Goal: Check status: Check status

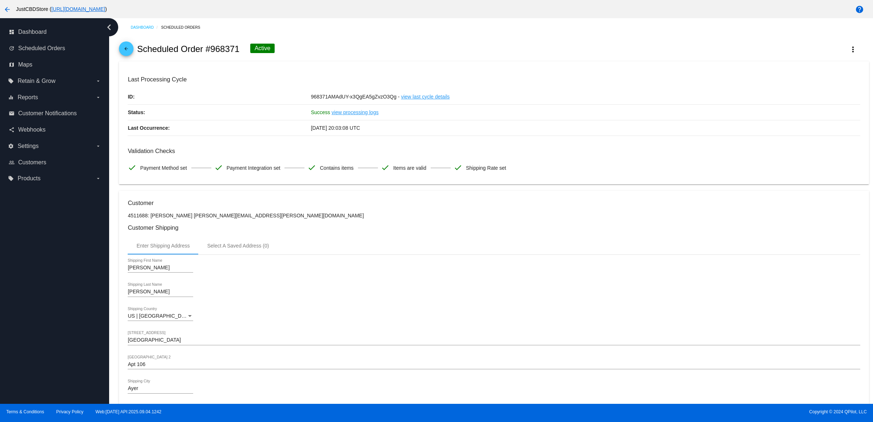
click at [136, 52] on div "arrow_back Scheduled Order #968371 Active more_vert" at bounding box center [494, 49] width 750 height 25
click at [128, 50] on span "arrow_back" at bounding box center [126, 50] width 9 height 18
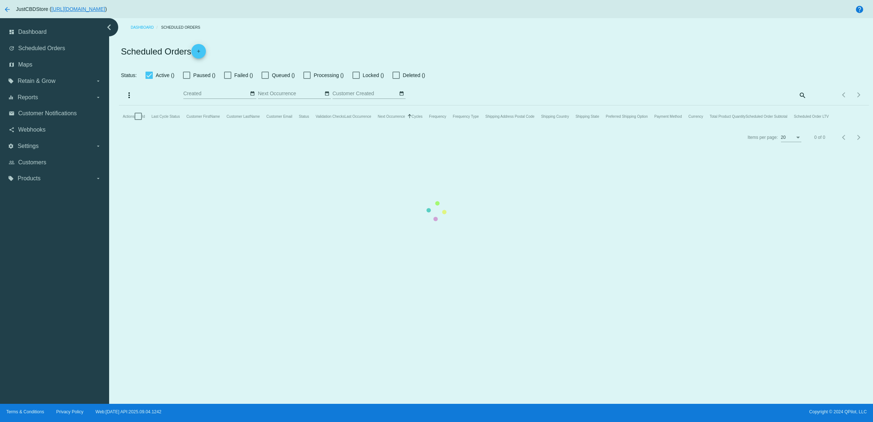
checkbox input "true"
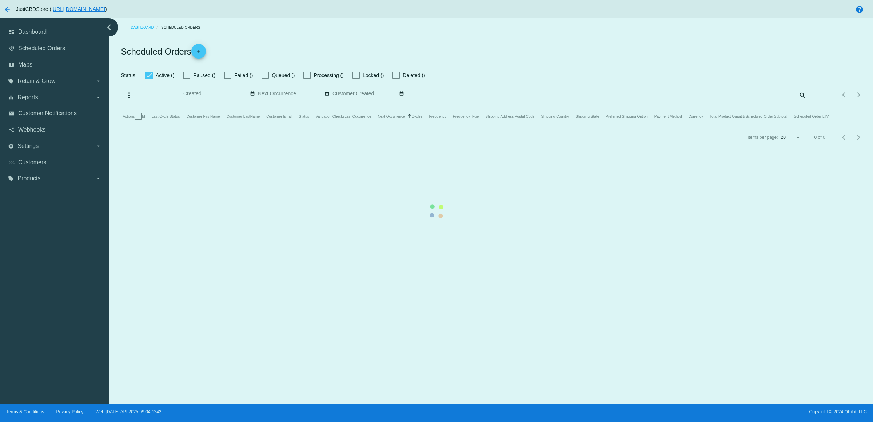
checkbox input "true"
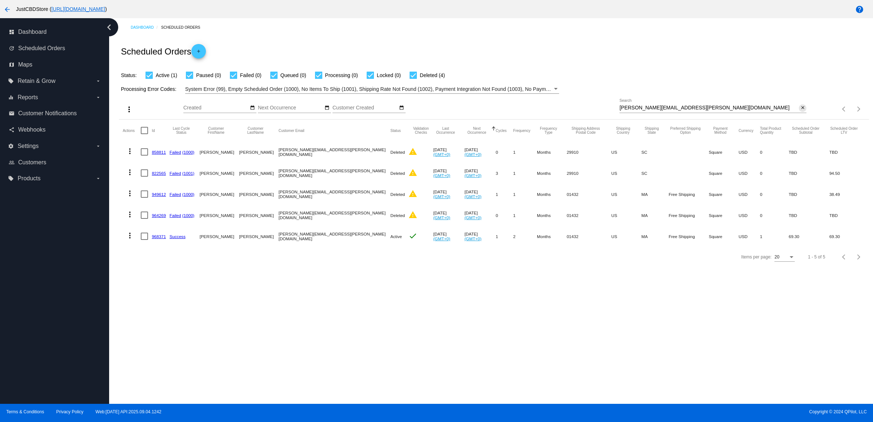
click at [801, 111] on mat-icon "close" at bounding box center [802, 108] width 5 height 6
click at [803, 111] on input "Search" at bounding box center [713, 108] width 187 height 6
paste input "[EMAIL_ADDRESS][DOMAIN_NAME]"
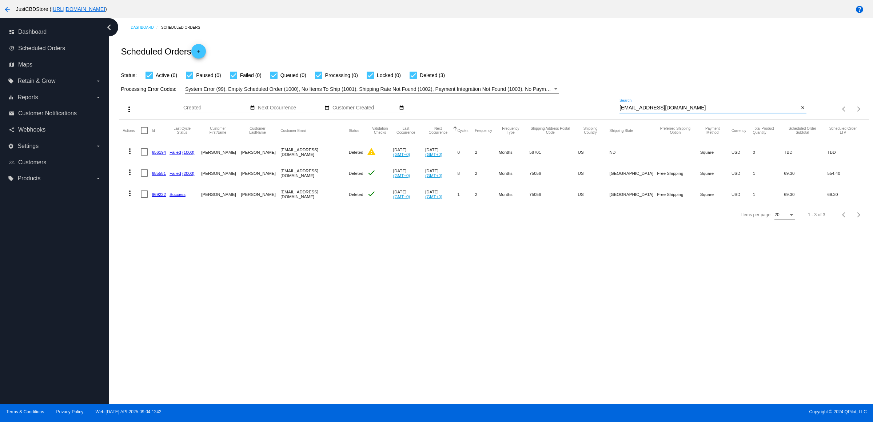
type input "[EMAIL_ADDRESS][DOMAIN_NAME]"
click at [166, 197] on link "969222" at bounding box center [159, 194] width 14 height 5
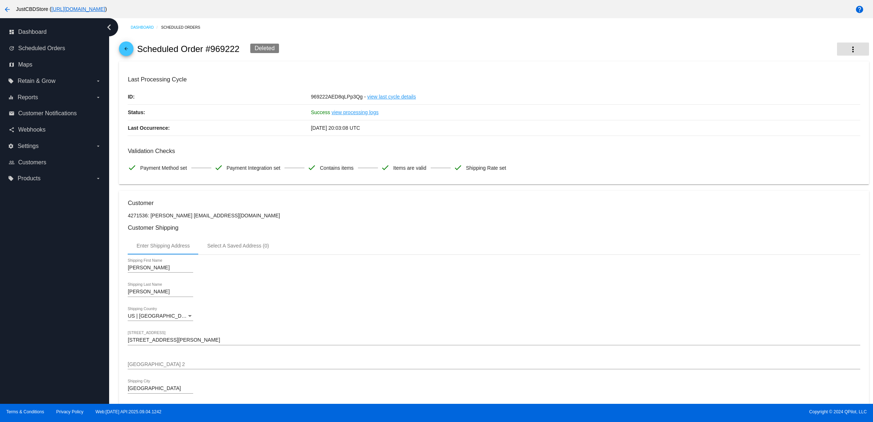
click at [849, 48] on mat-icon "more_vert" at bounding box center [853, 49] width 9 height 9
click at [839, 55] on button "info View Event Logs" at bounding box center [810, 51] width 102 height 9
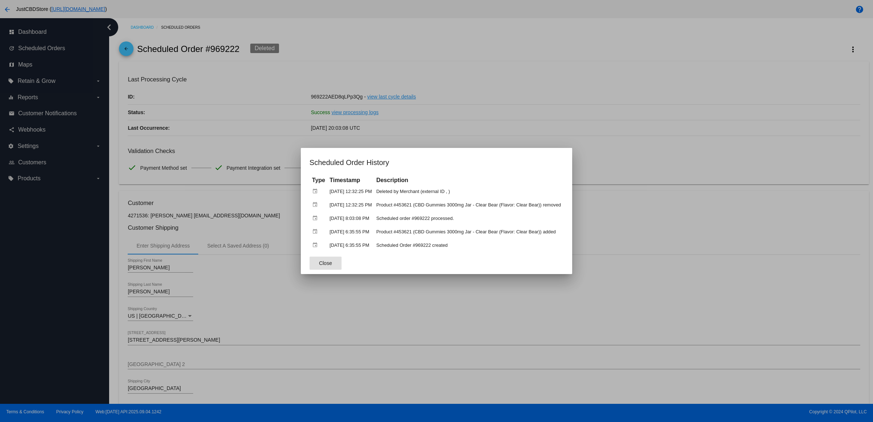
click at [310, 266] on button "Close" at bounding box center [326, 263] width 32 height 13
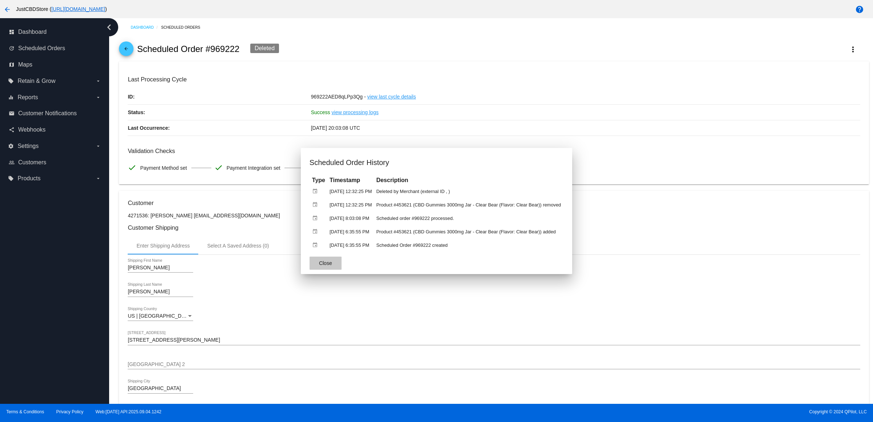
click at [393, 274] on mat-dialog-actions "Close" at bounding box center [437, 263] width 254 height 22
